Goal: Task Accomplishment & Management: Use online tool/utility

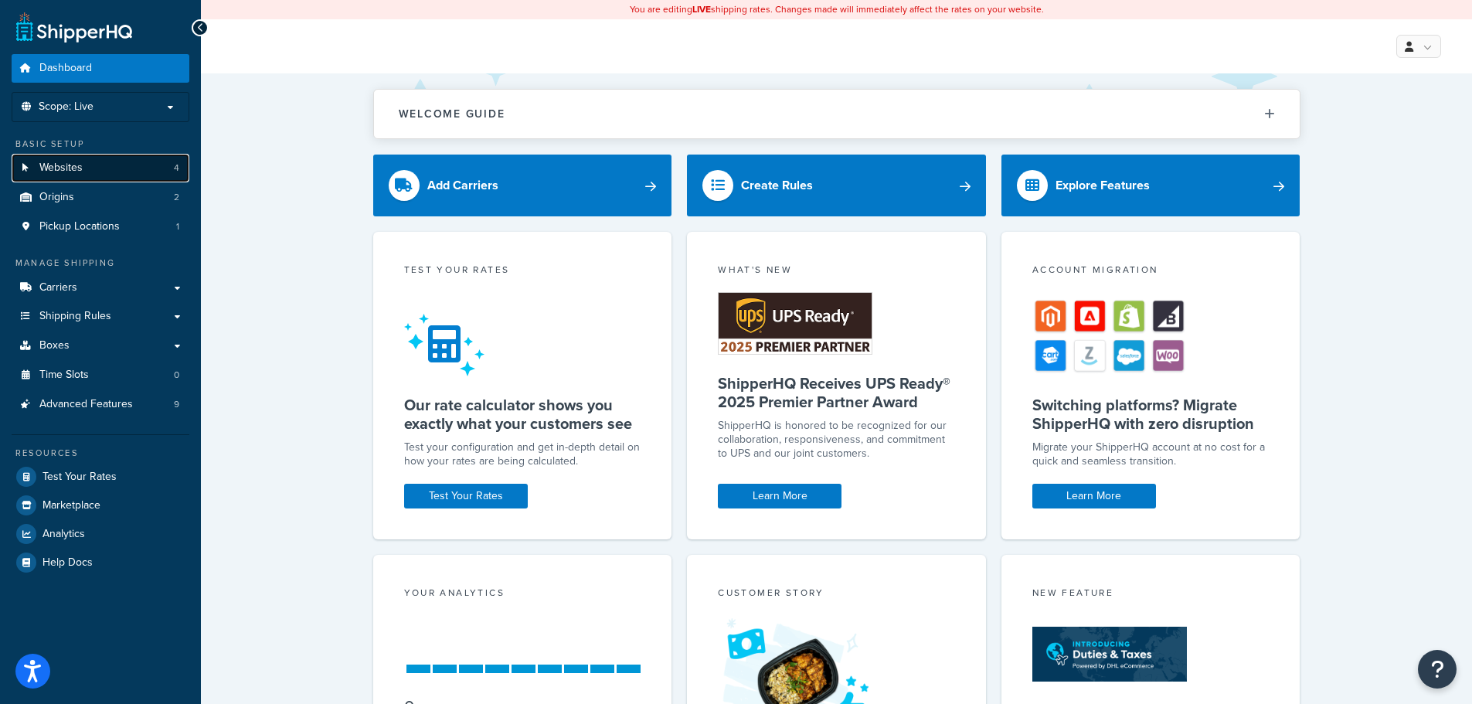
click at [106, 161] on link "Websites 4" at bounding box center [101, 168] width 178 height 29
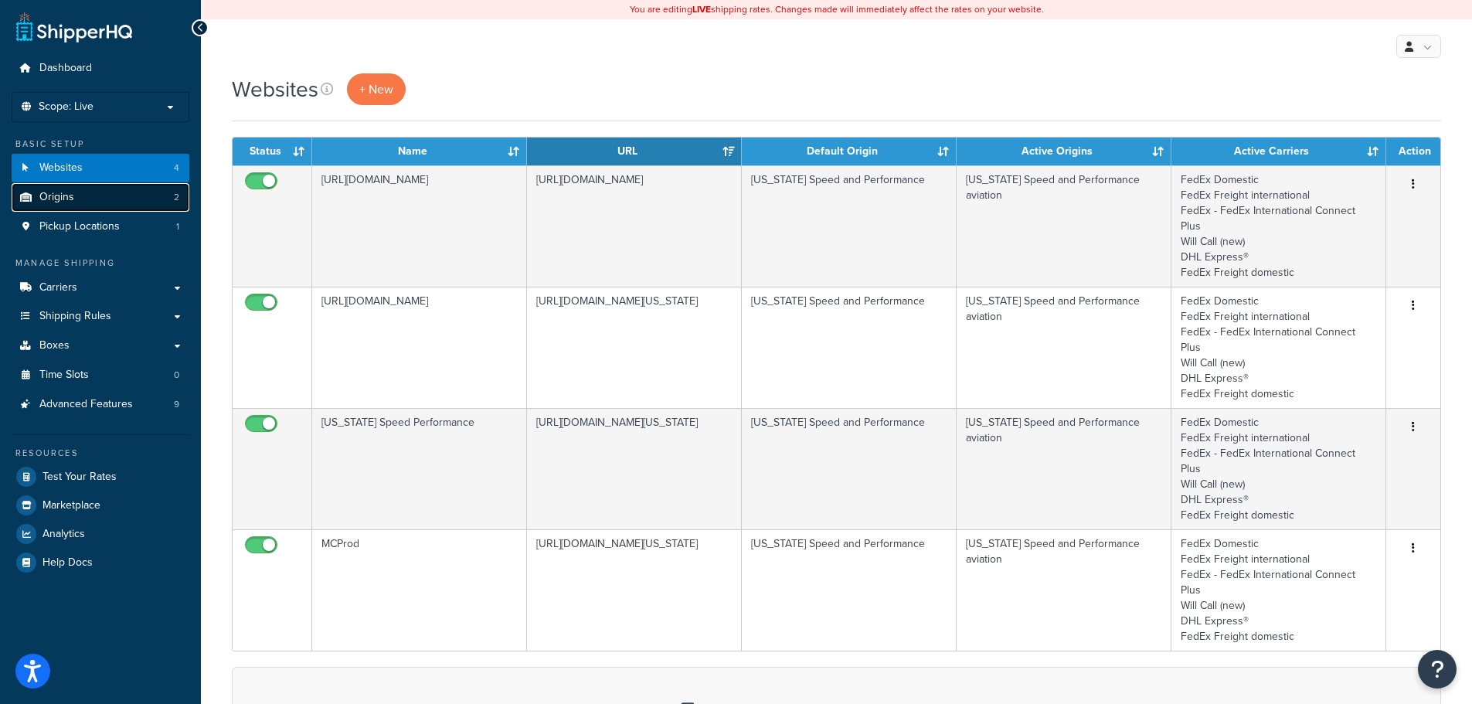
click at [145, 196] on link "Origins 2" at bounding box center [101, 197] width 178 height 29
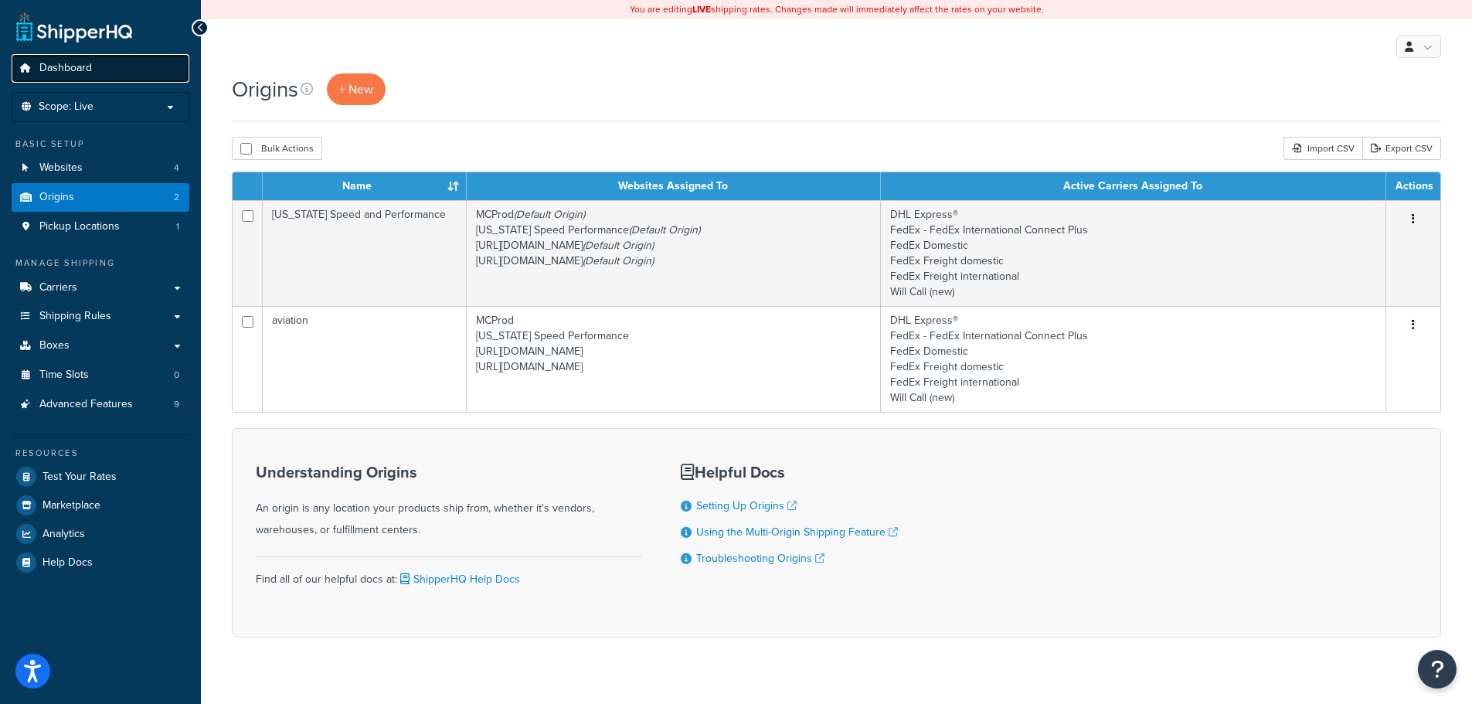
click at [116, 64] on link "Dashboard" at bounding box center [101, 68] width 178 height 29
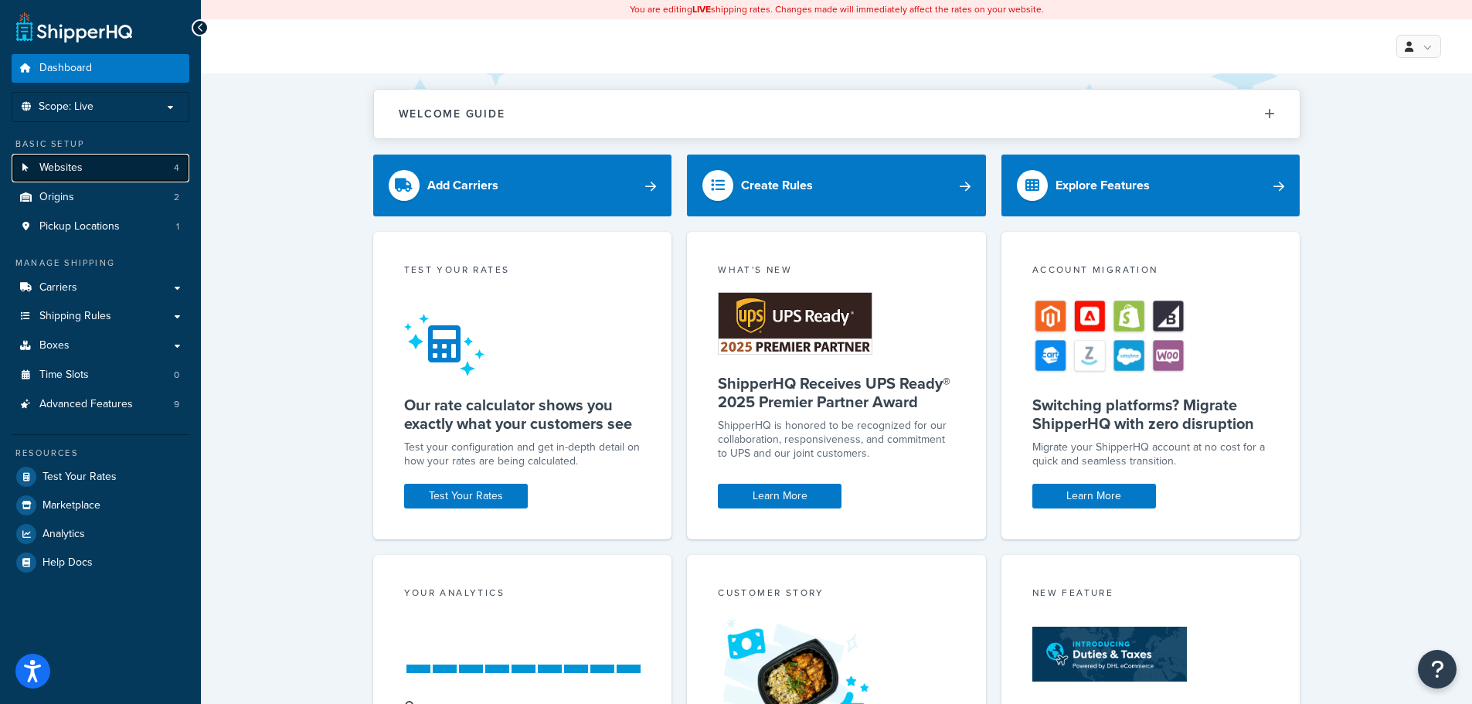
click at [100, 167] on link "Websites 4" at bounding box center [101, 168] width 178 height 29
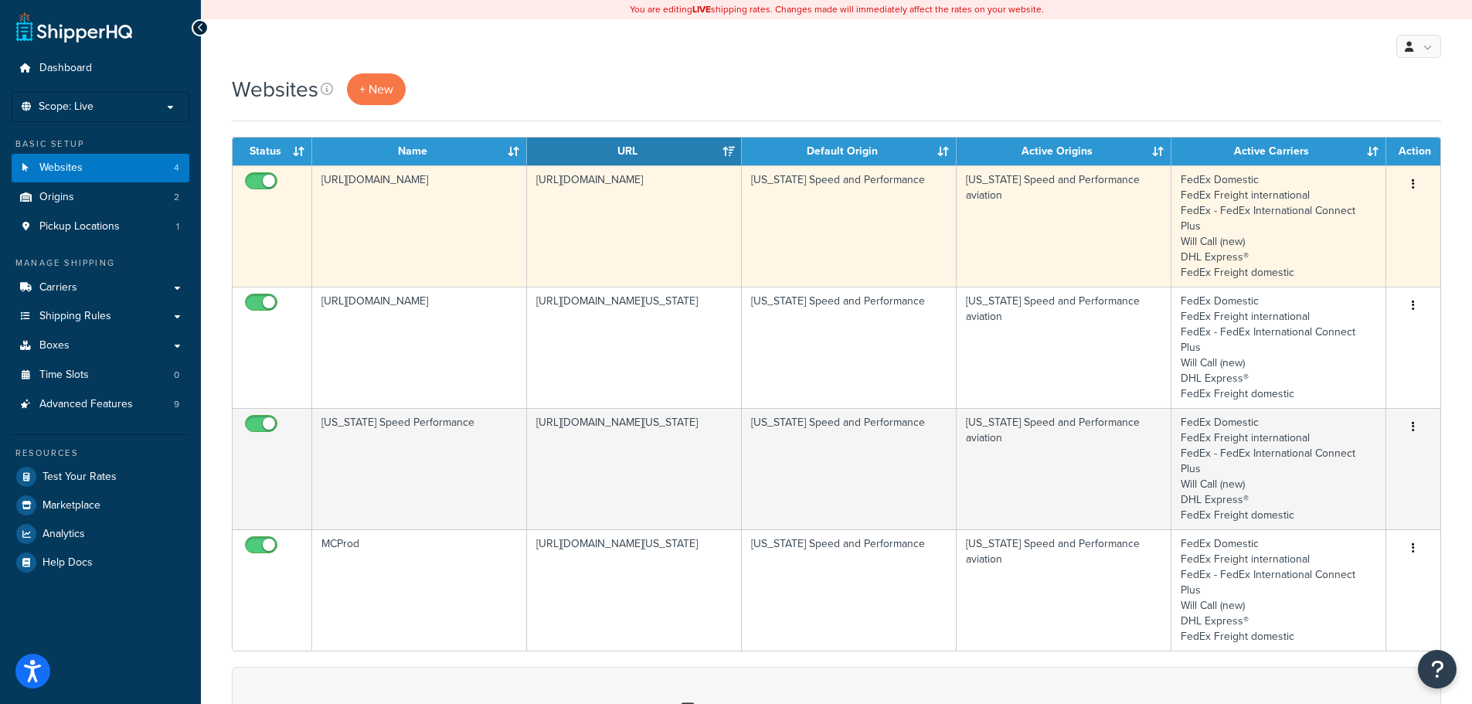
click at [437, 240] on td "[URL][DOMAIN_NAME]" at bounding box center [419, 225] width 215 height 121
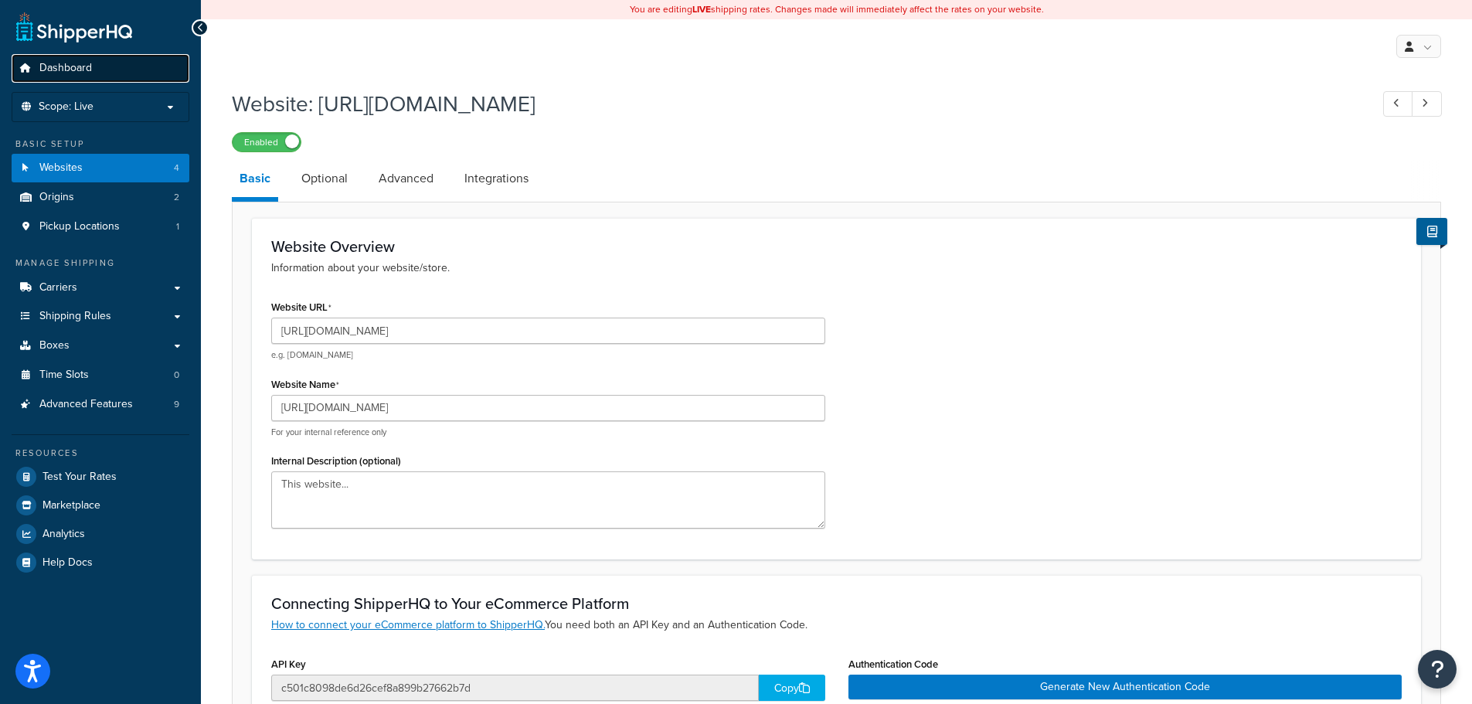
click at [107, 77] on link "Dashboard" at bounding box center [101, 68] width 178 height 29
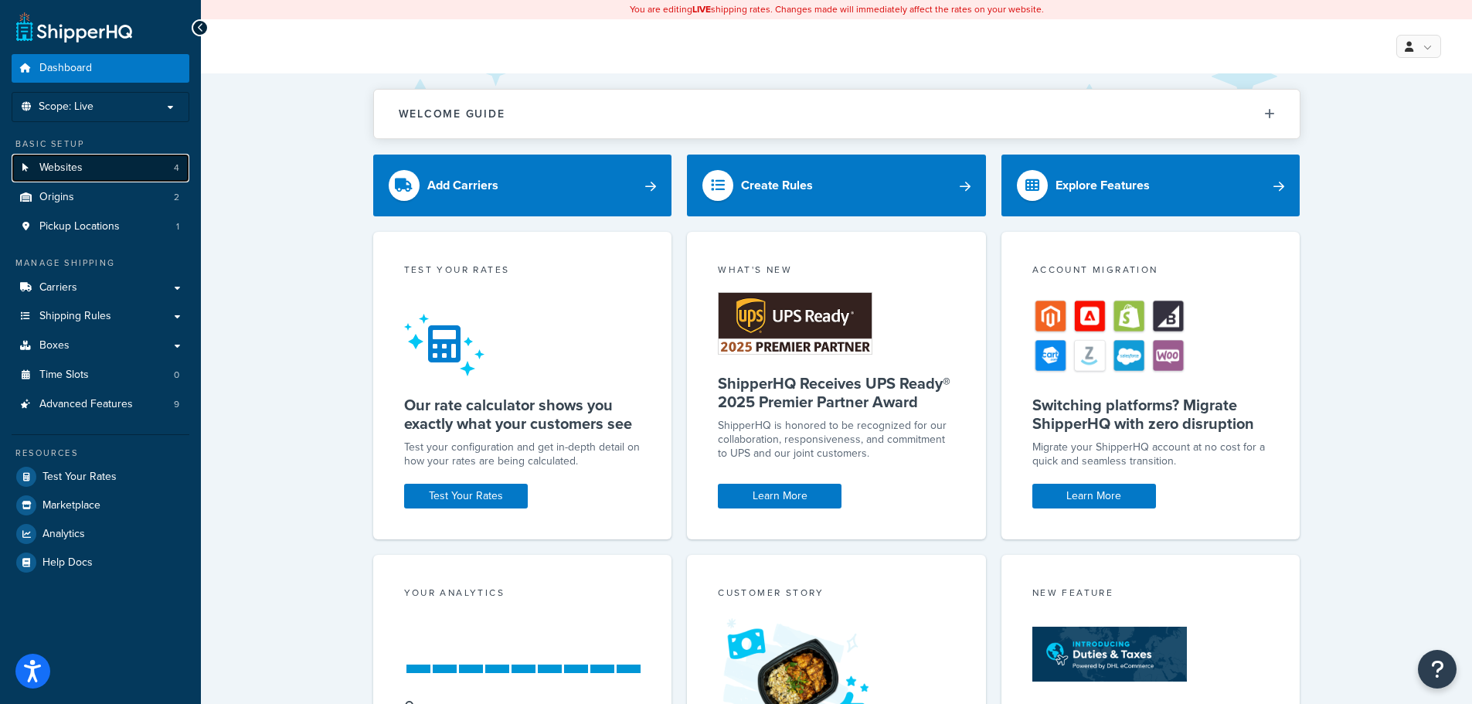
click at [99, 158] on link "Websites 4" at bounding box center [101, 168] width 178 height 29
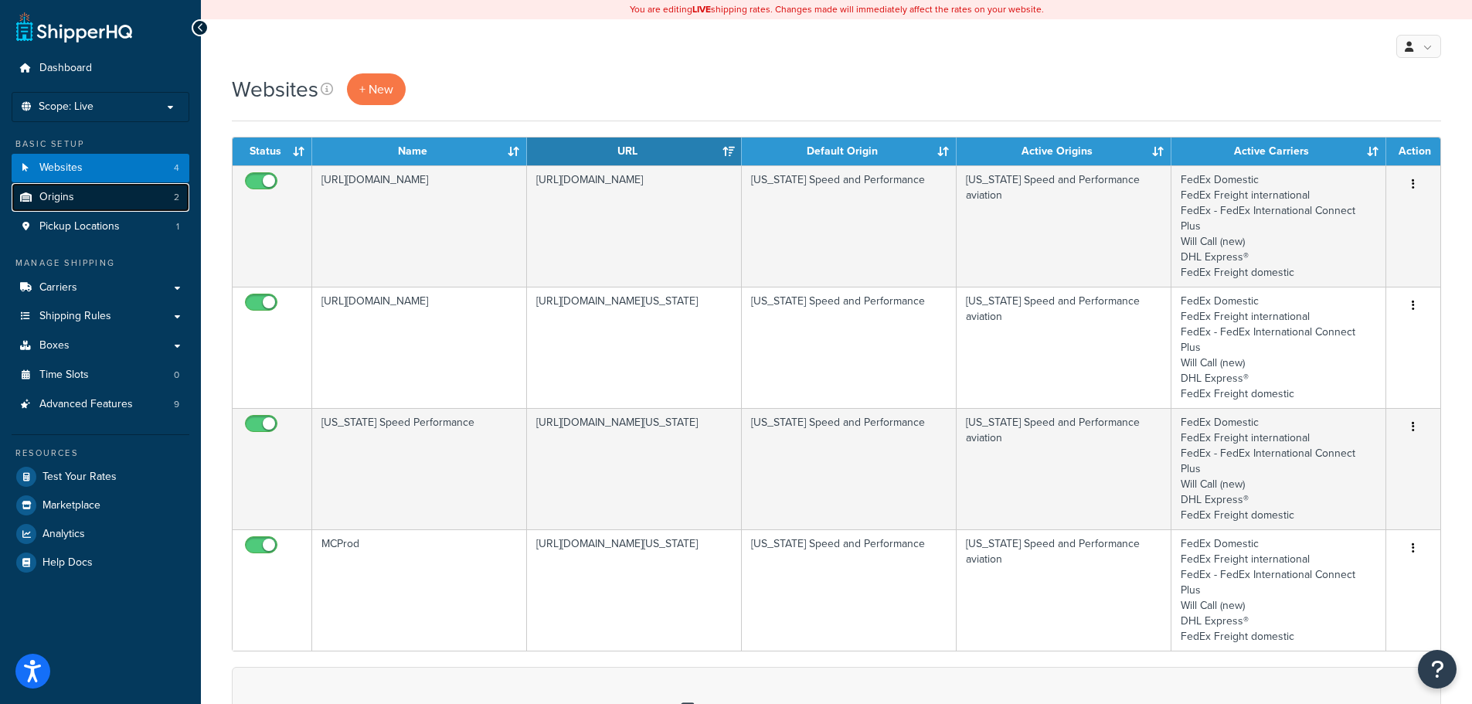
click at [97, 196] on link "Origins 2" at bounding box center [101, 197] width 178 height 29
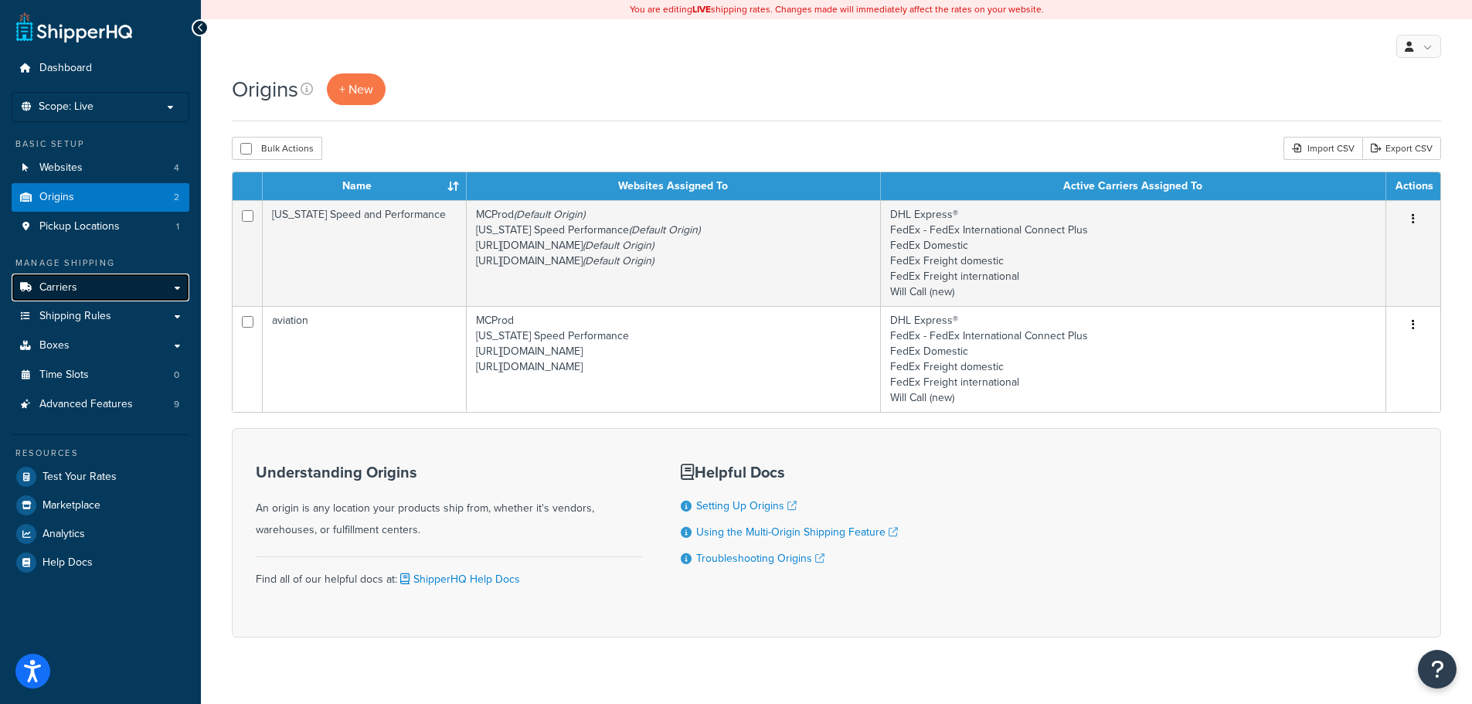
click at [120, 292] on link "Carriers" at bounding box center [101, 288] width 178 height 29
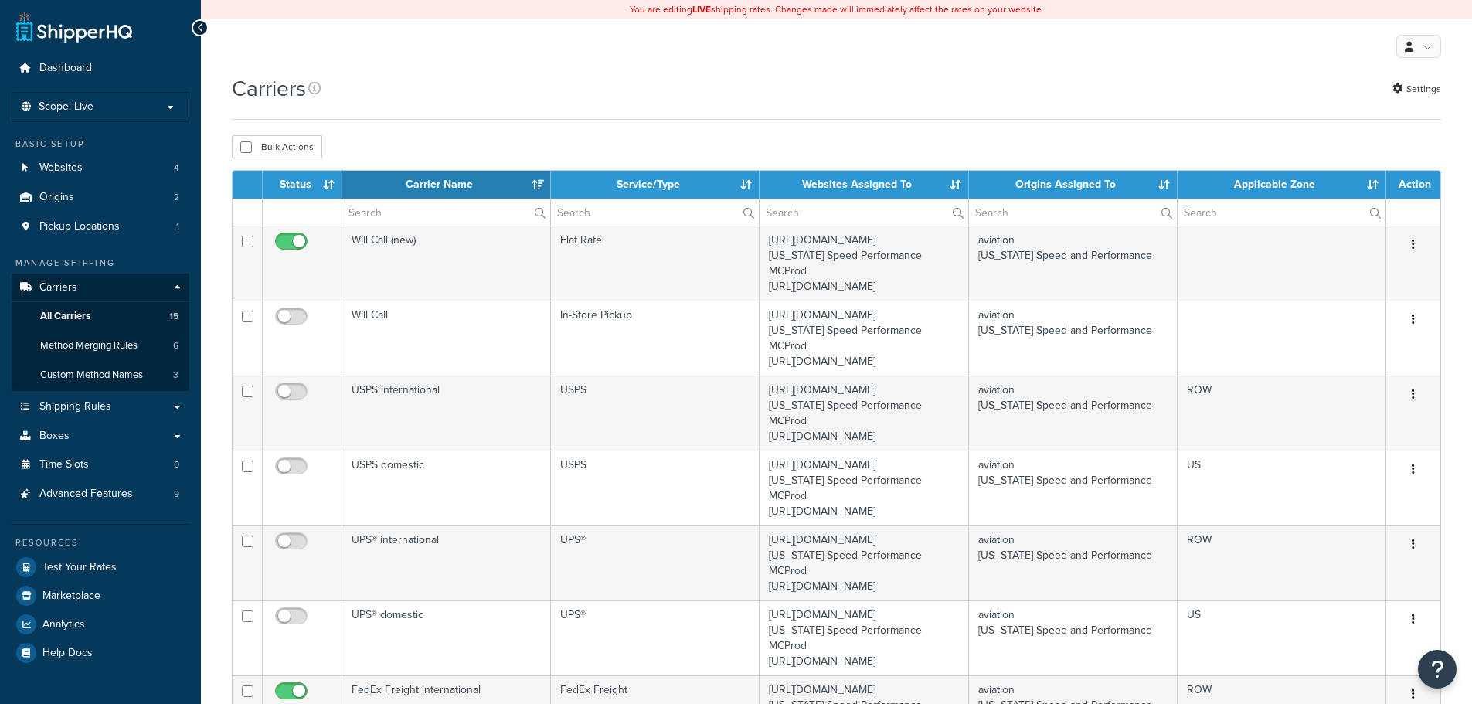
select select "15"
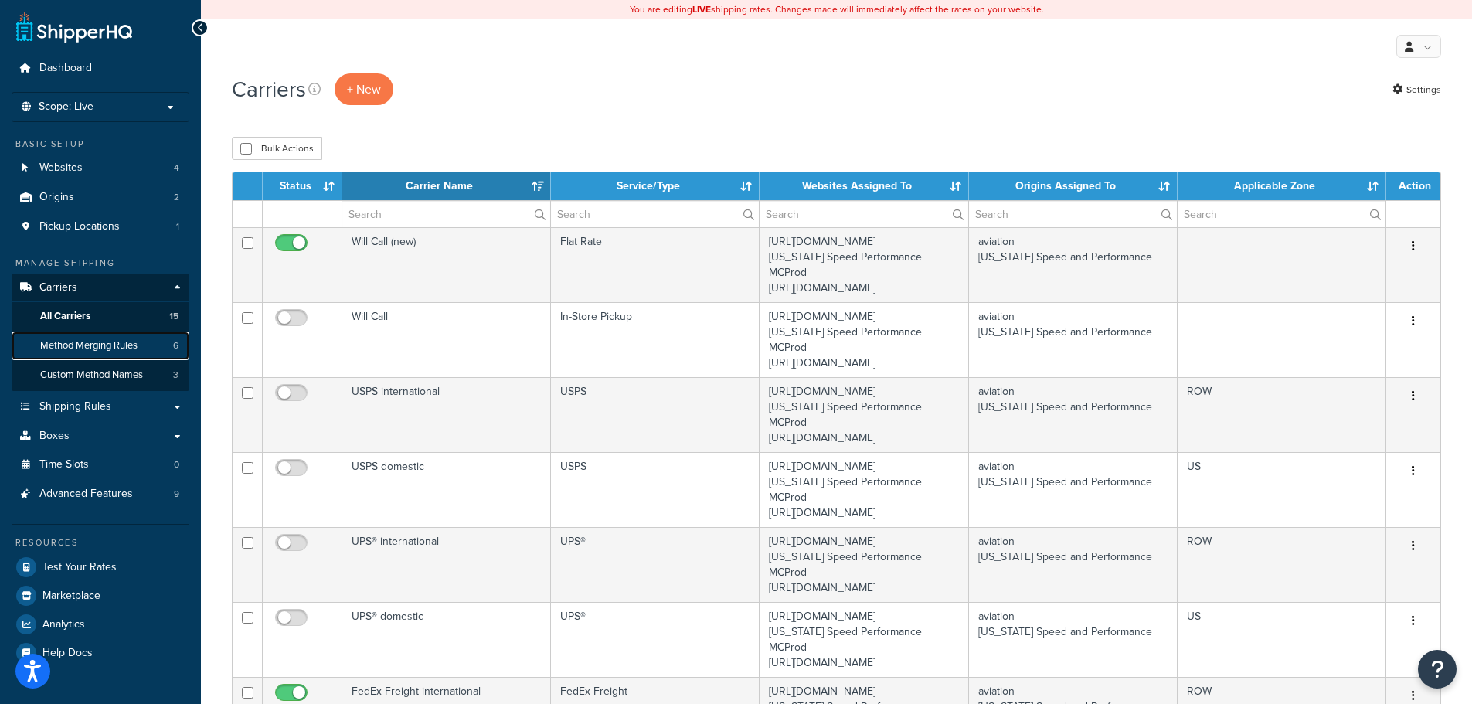
click at [110, 346] on span "Method Merging Rules" at bounding box center [88, 345] width 97 height 13
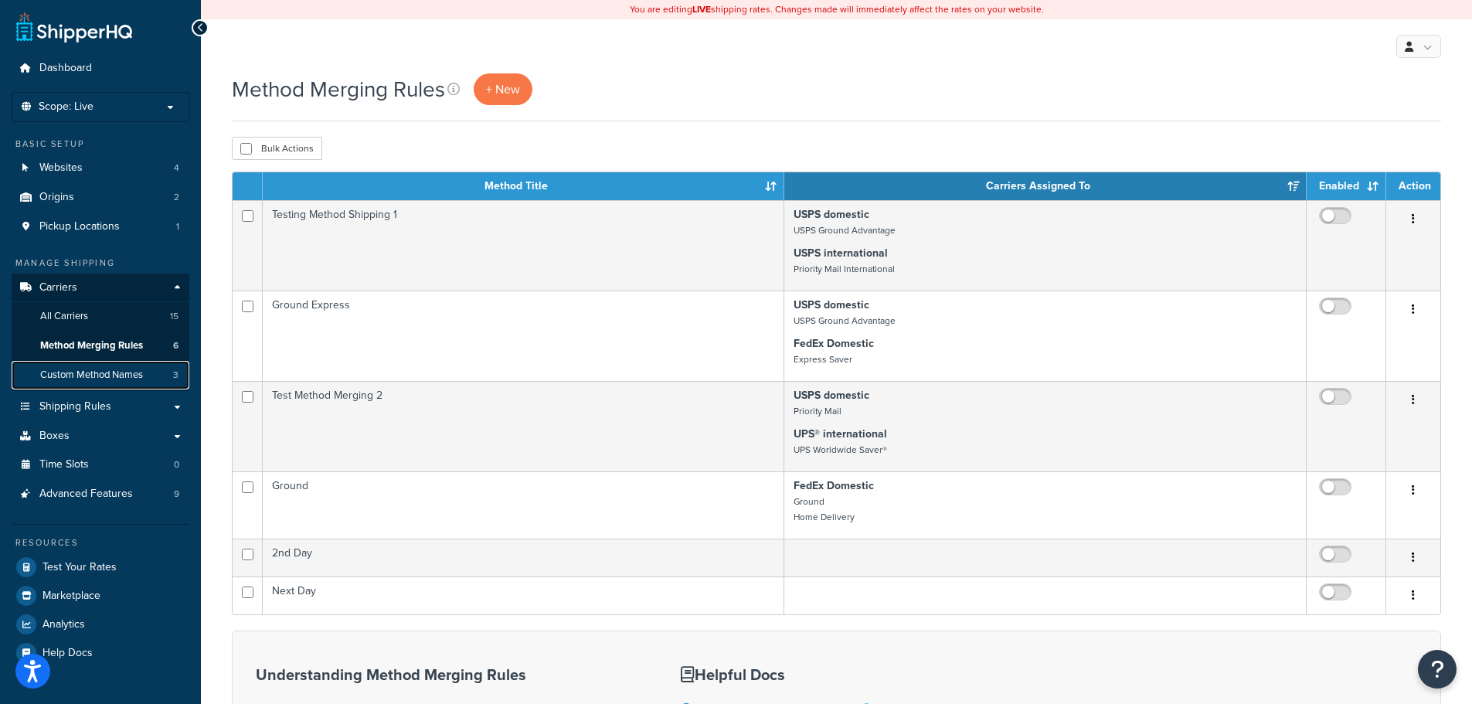
click at [113, 377] on span "Custom Method Names" at bounding box center [91, 375] width 103 height 13
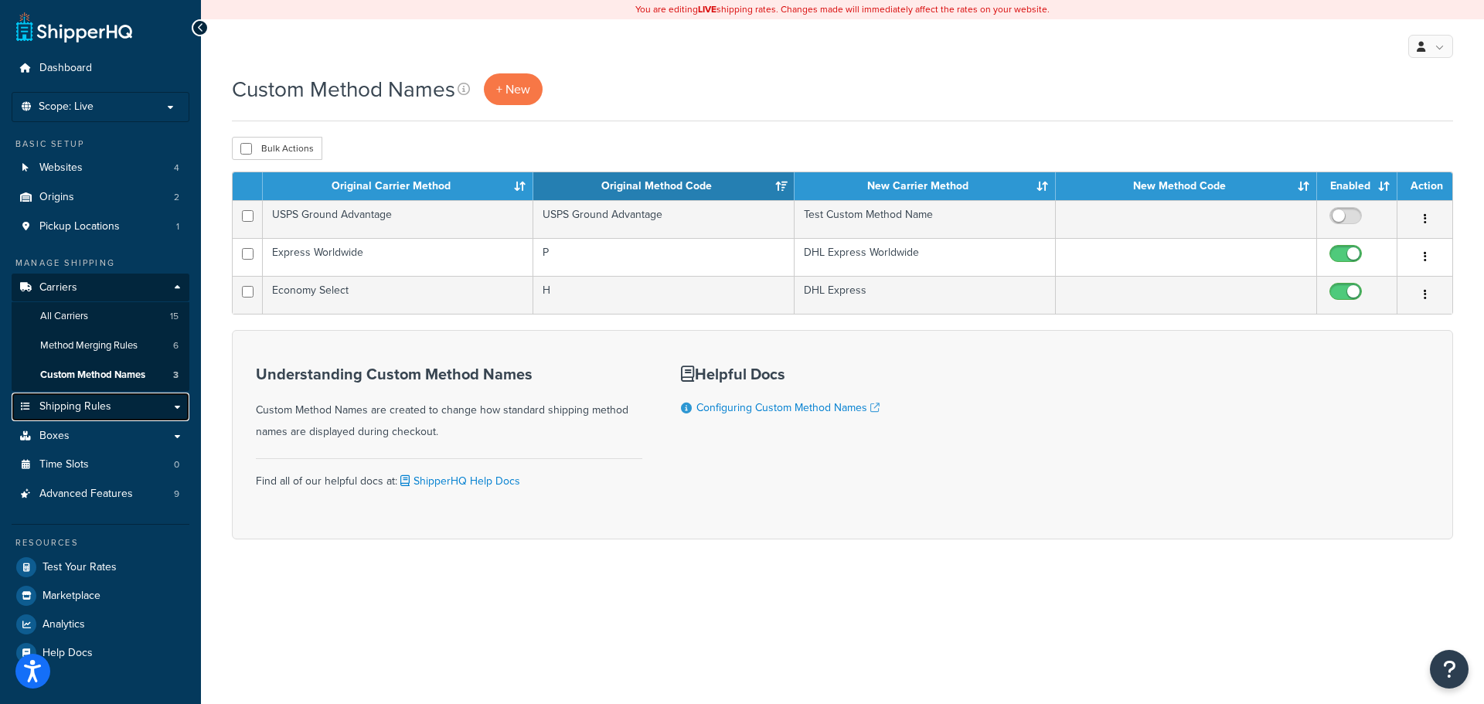
click at [111, 411] on link "Shipping Rules" at bounding box center [101, 407] width 178 height 29
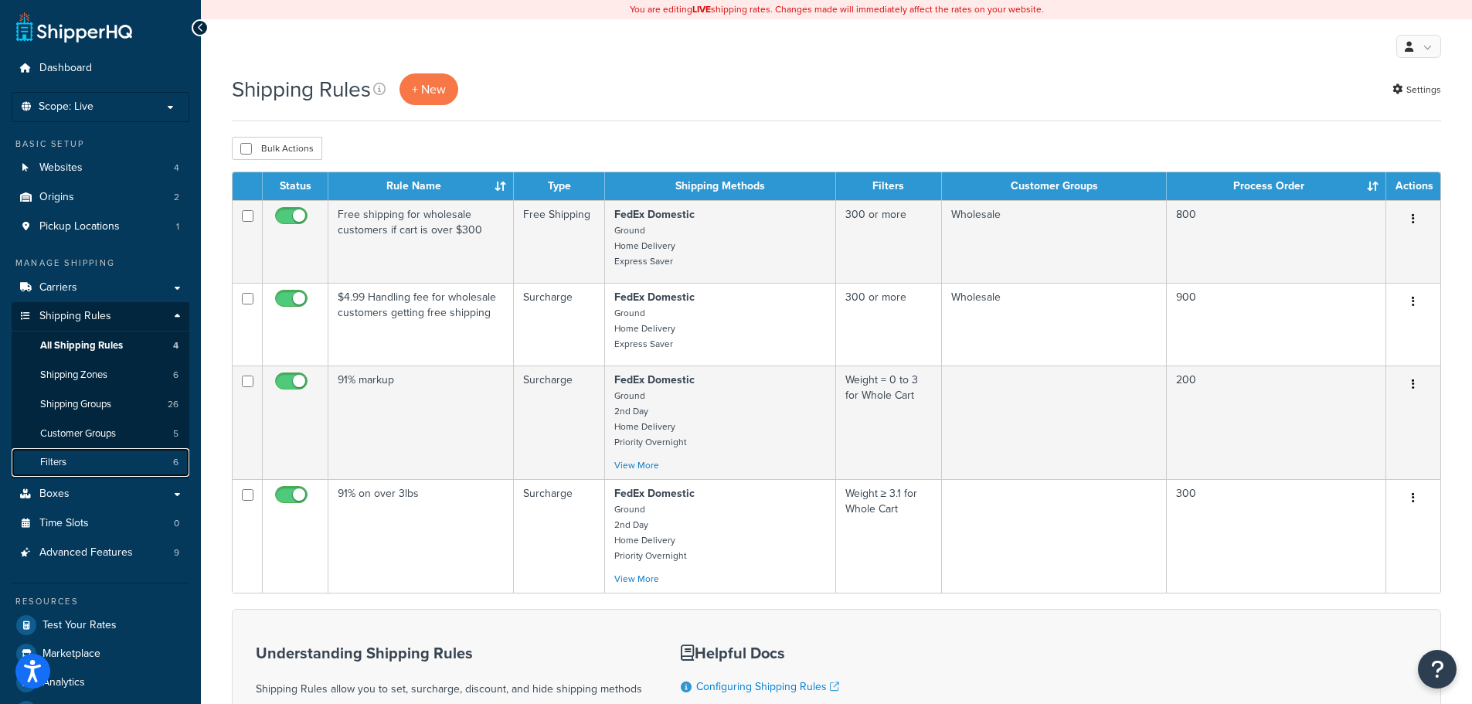
click at [121, 464] on link "Filters 6" at bounding box center [101, 462] width 178 height 29
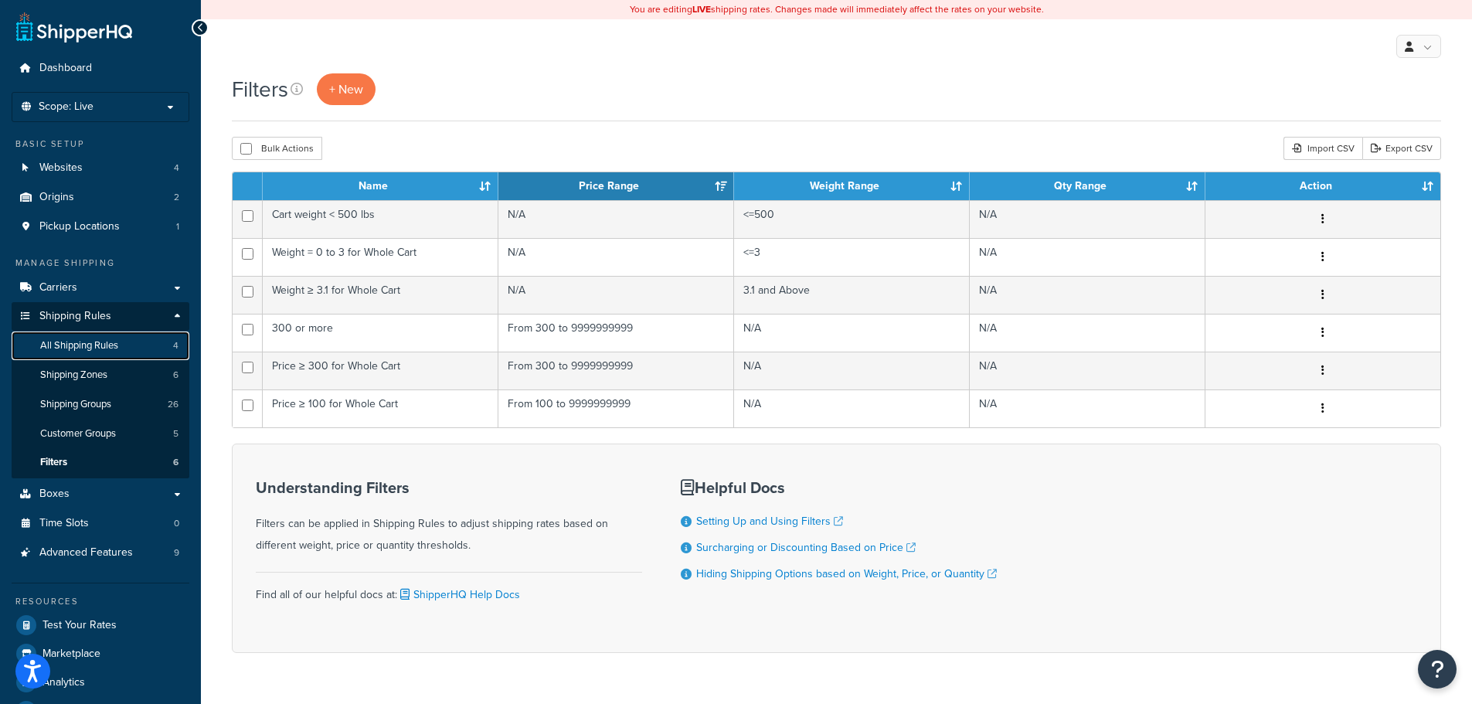
click at [114, 349] on span "All Shipping Rules" at bounding box center [79, 345] width 78 height 13
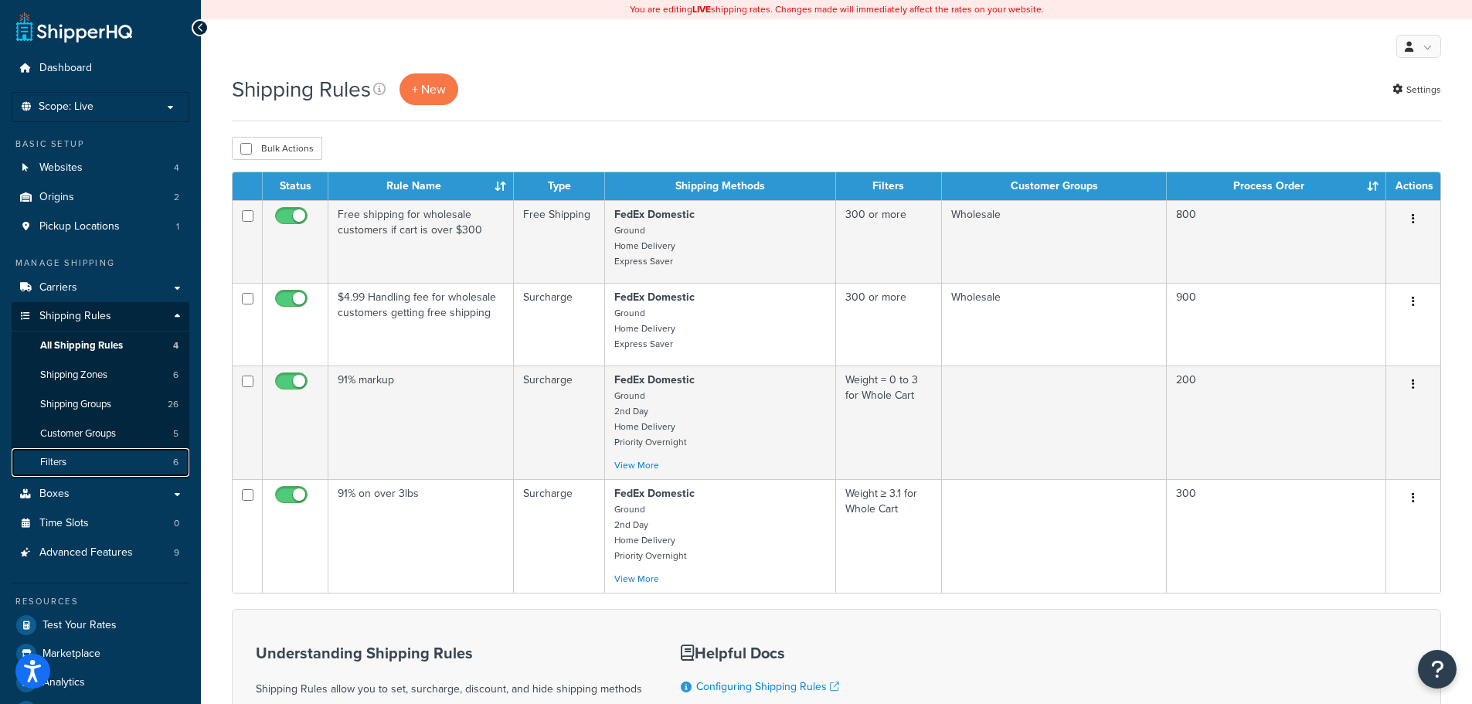
click at [53, 458] on span "Filters" at bounding box center [53, 462] width 26 height 13
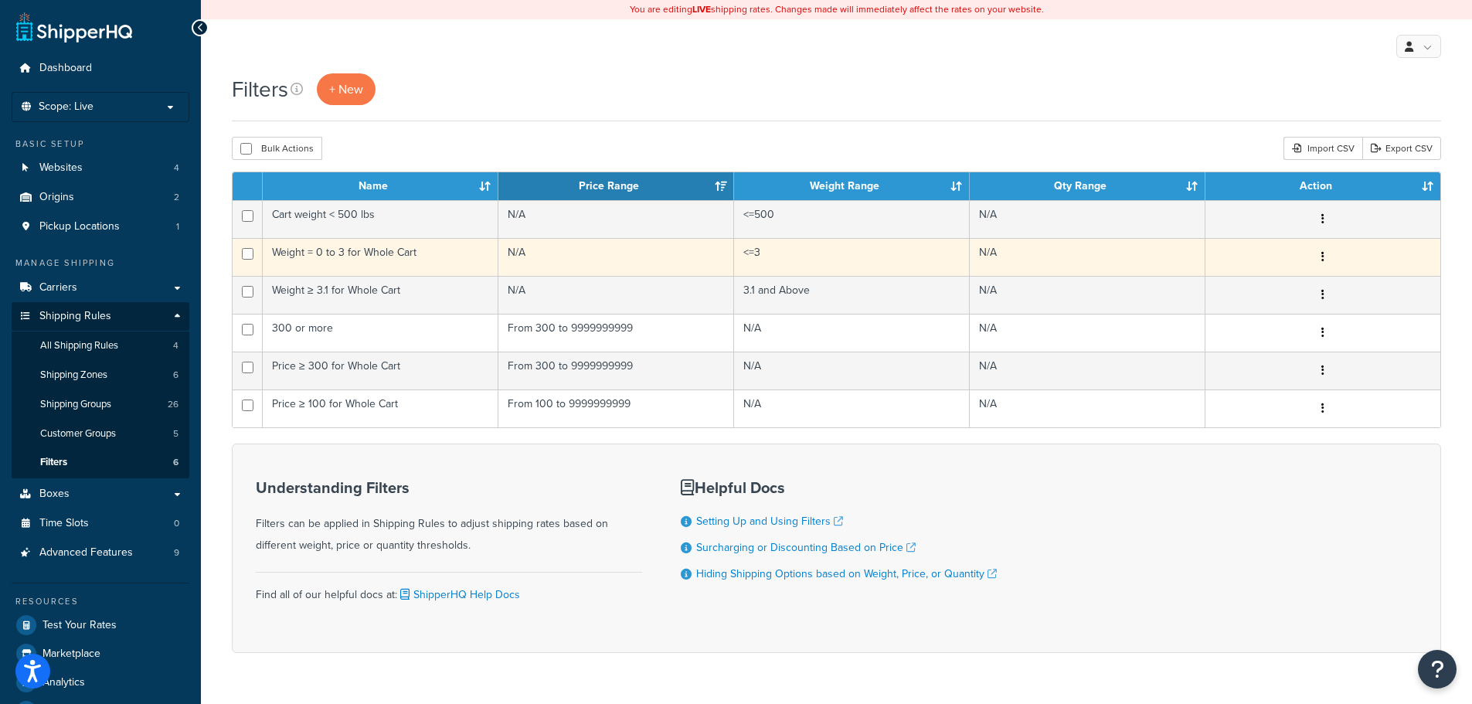
click at [403, 259] on td "Weight = 0 to 3 for Whole Cart" at bounding box center [381, 257] width 236 height 38
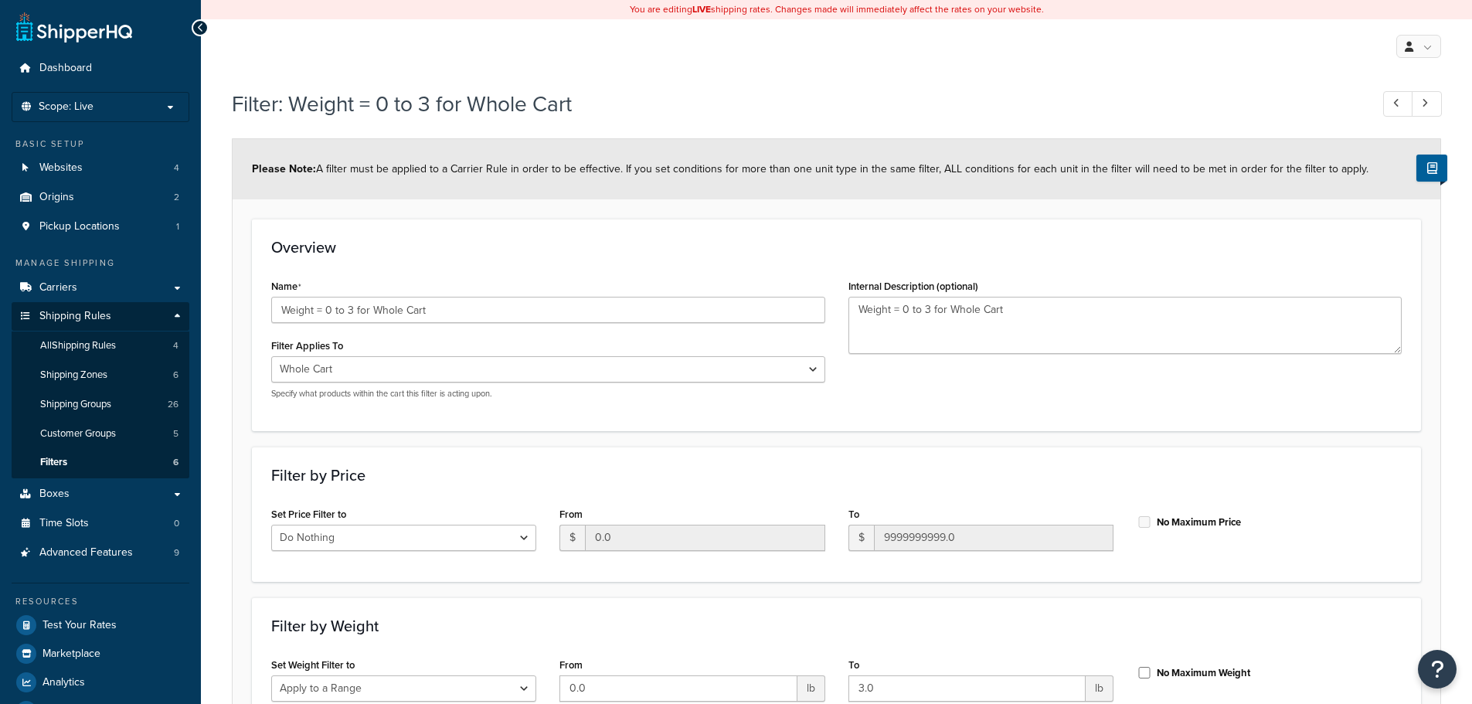
select select "range"
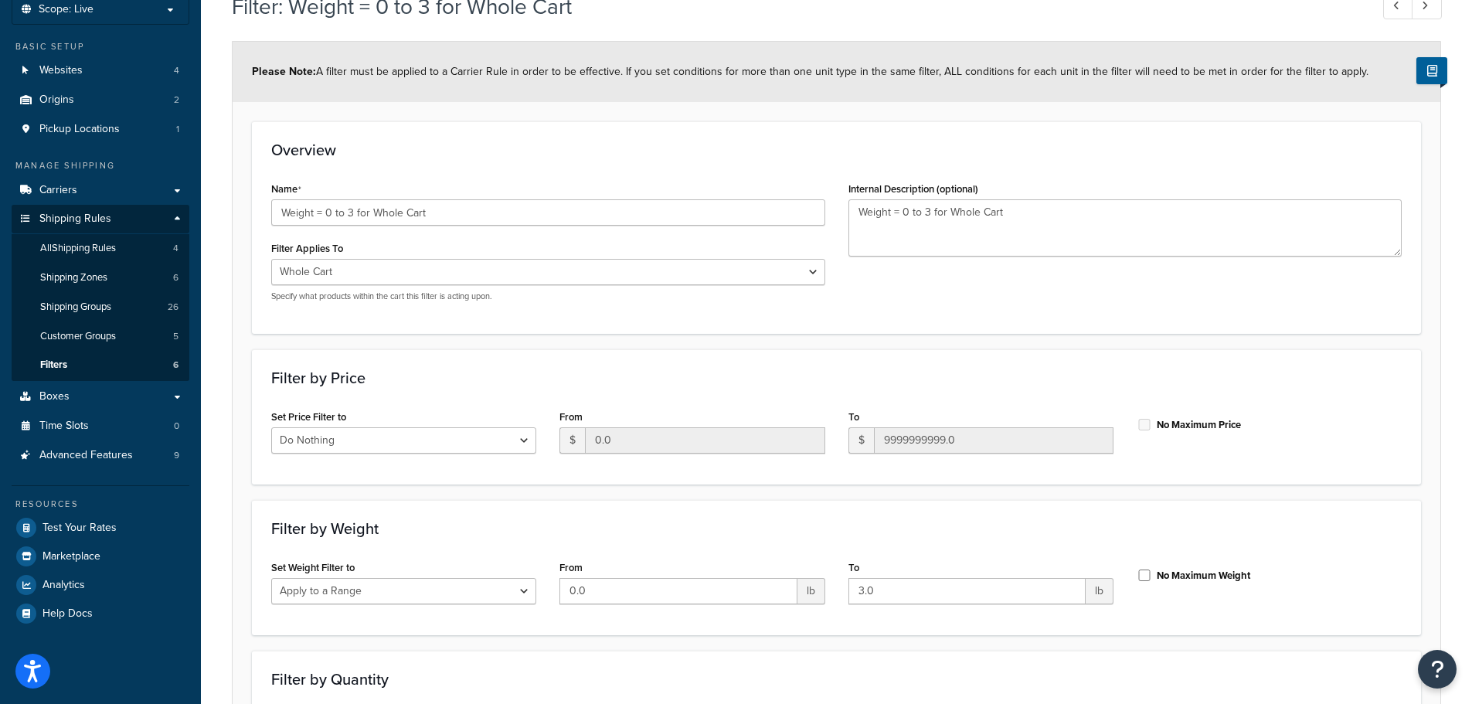
scroll to position [77, 0]
